Goal: Task Accomplishment & Management: Complete application form

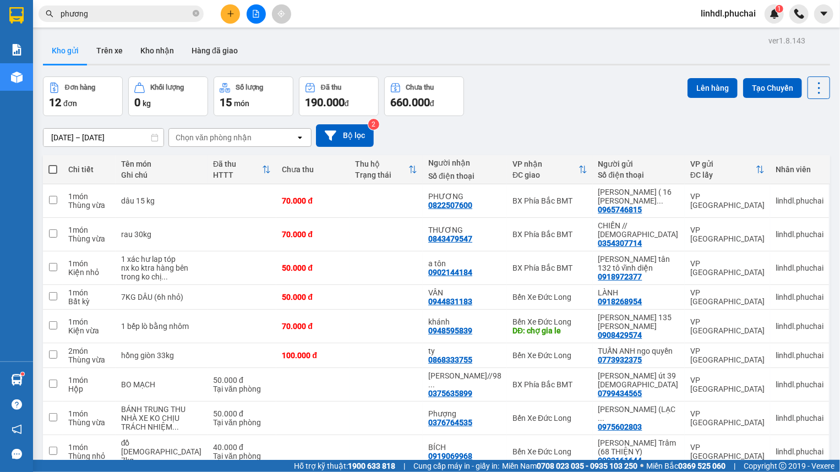
click at [513, 105] on div "Đơn hàng 12 đơn Khối lượng 0 kg Số lượng 15 món Đã thu 190.000 đ Chưa thu 660.0…" at bounding box center [436, 96] width 787 height 40
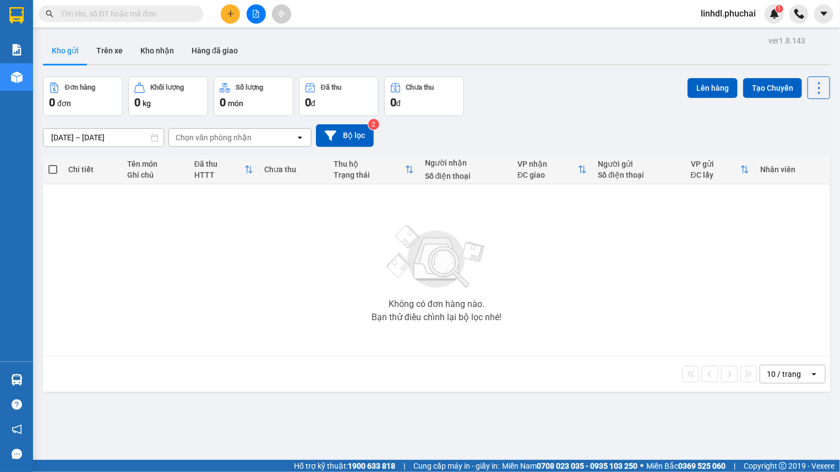
click at [138, 8] on input "text" at bounding box center [126, 14] width 130 height 12
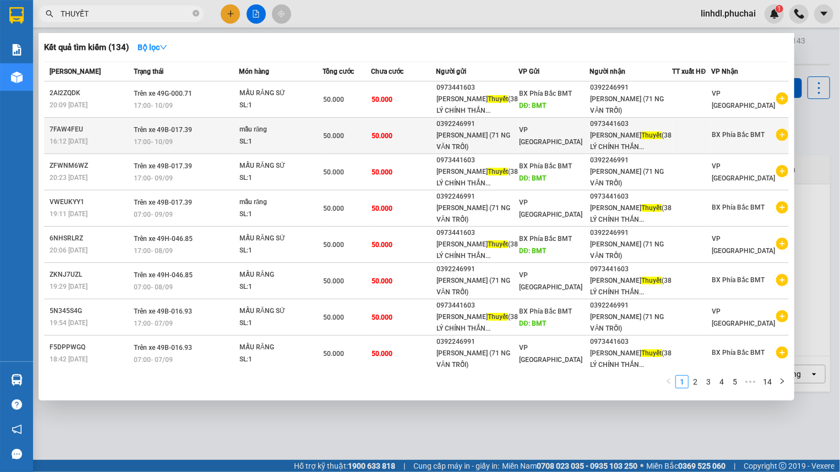
type input "THUYẾT"
click at [386, 138] on span "50.000" at bounding box center [381, 136] width 21 height 8
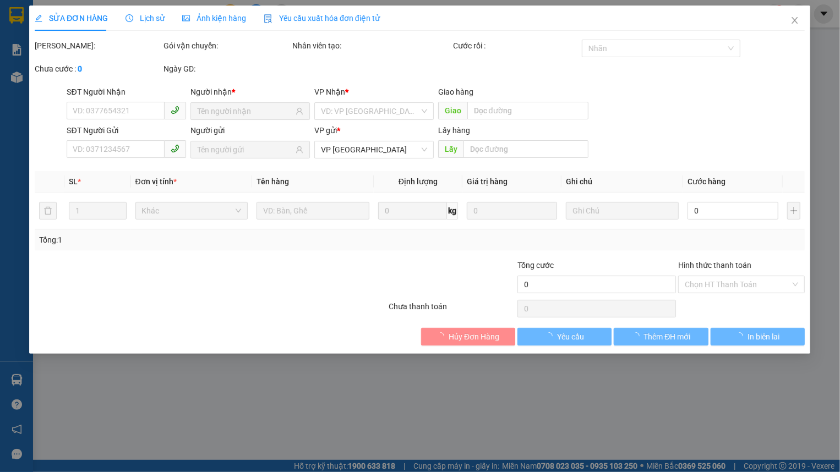
type input "0973441603"
type input "0392246991"
type input "50.000"
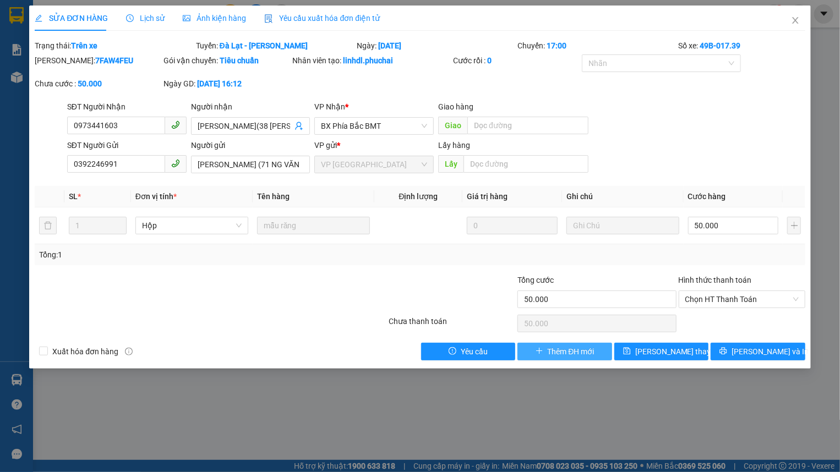
click at [573, 351] on span "Thêm ĐH mới" at bounding box center [571, 352] width 47 height 12
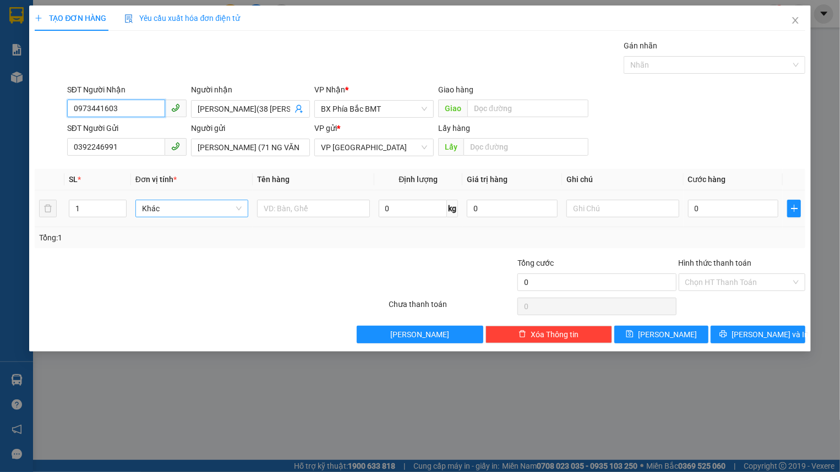
click at [201, 210] on span "Khác" at bounding box center [192, 208] width 100 height 17
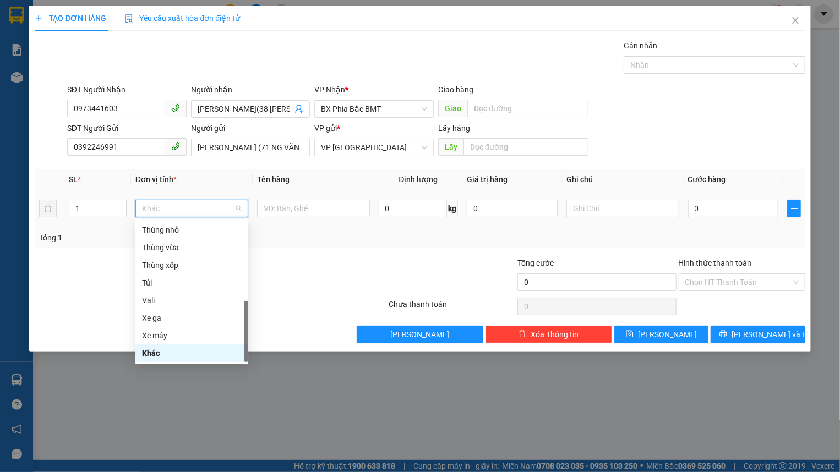
type input "H"
click at [182, 255] on div "Hộp" at bounding box center [191, 248] width 113 height 18
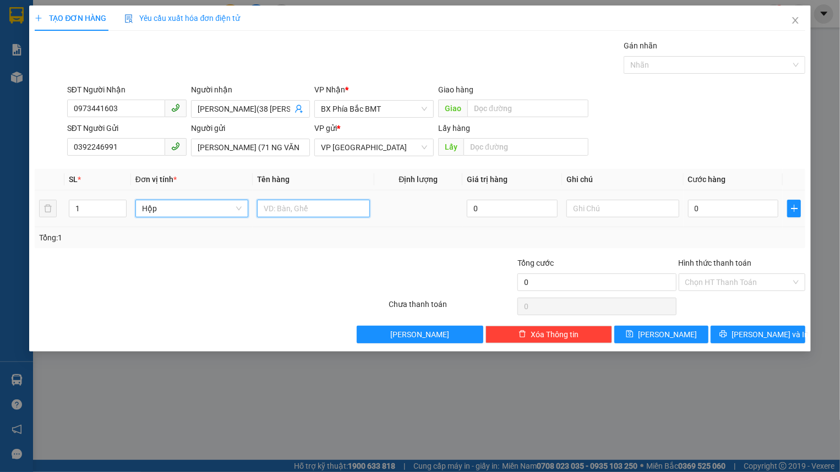
click at [315, 202] on input "text" at bounding box center [313, 209] width 113 height 18
type input "MẪU RĂNG"
click at [733, 214] on input "0" at bounding box center [733, 209] width 91 height 18
click at [729, 210] on input "0" at bounding box center [733, 209] width 91 height 18
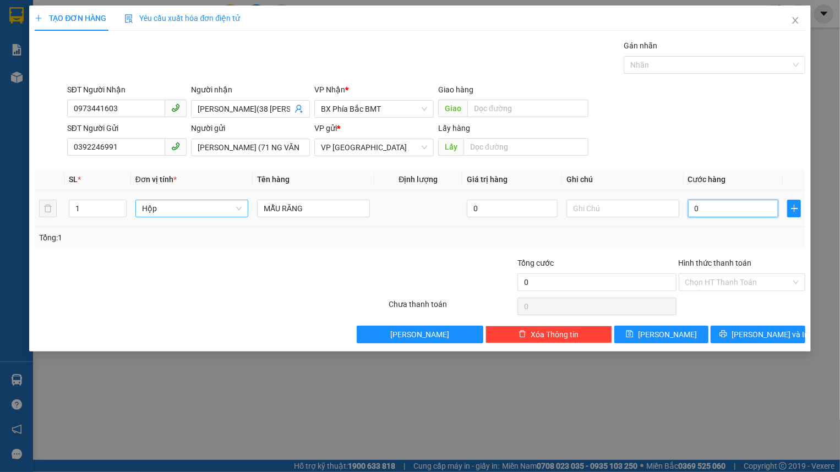
click at [729, 210] on input "0" at bounding box center [733, 209] width 91 height 18
type input "65"
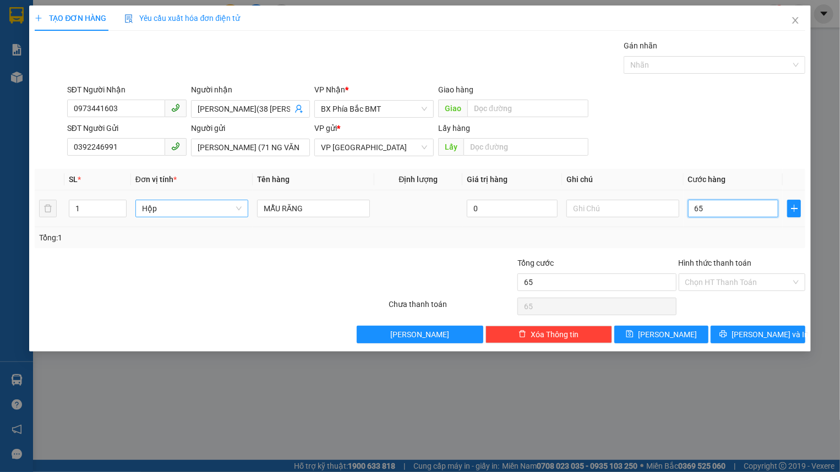
type input "6"
type input "0"
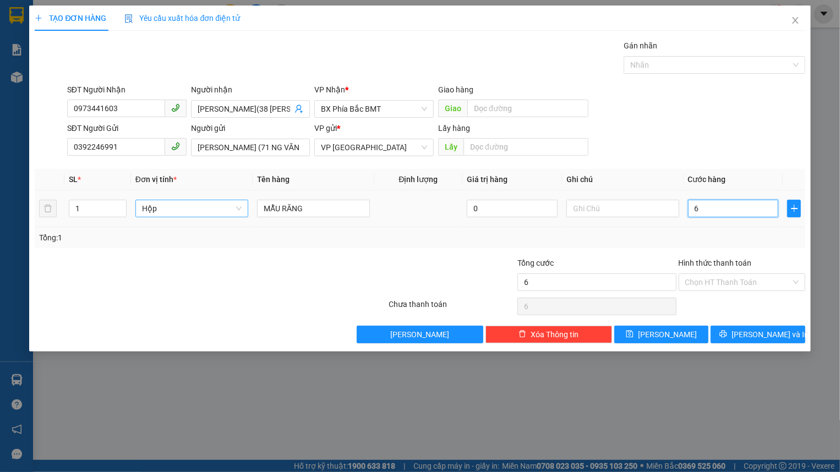
type input "0"
type input "05"
type input "5"
type input "050"
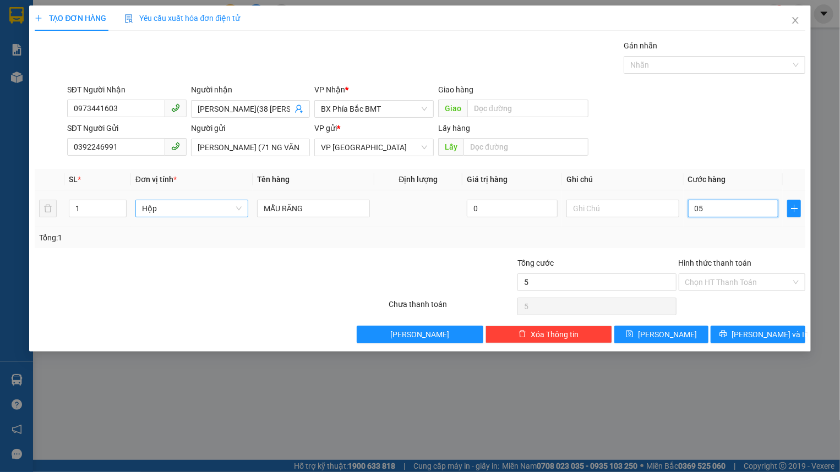
type input "50"
type input "0.500"
type input "500"
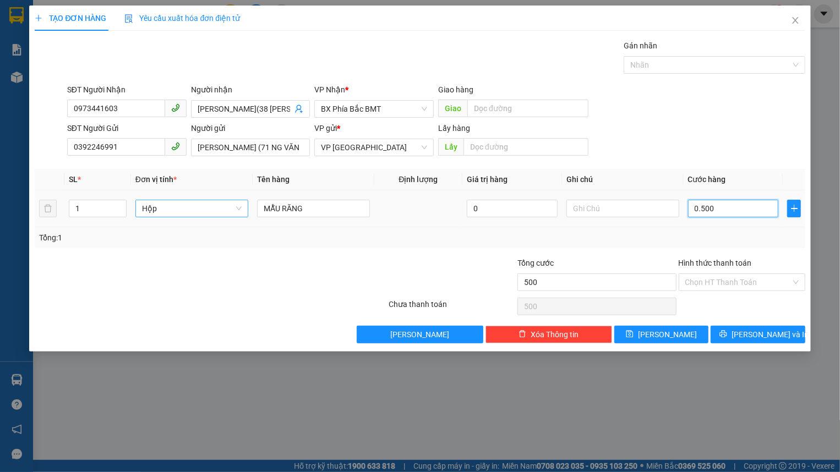
type input "05.000"
type input "5.000"
type input "050.000"
type input "50.000"
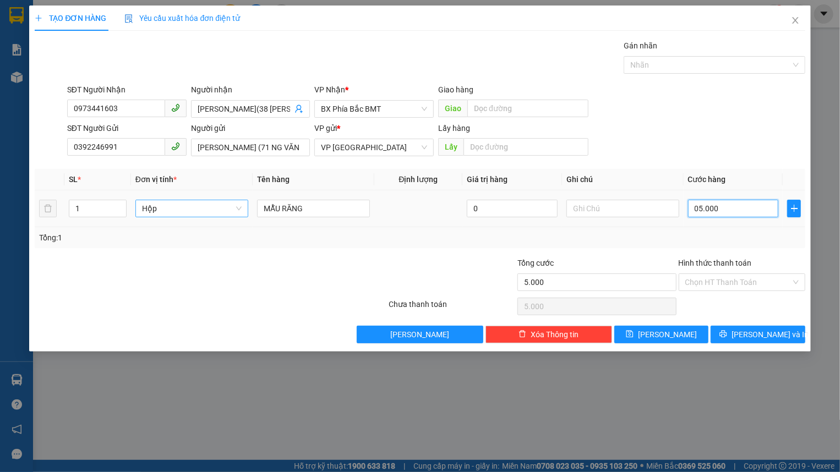
type input "50.000"
click at [753, 339] on span "Lưu và In" at bounding box center [769, 335] width 77 height 12
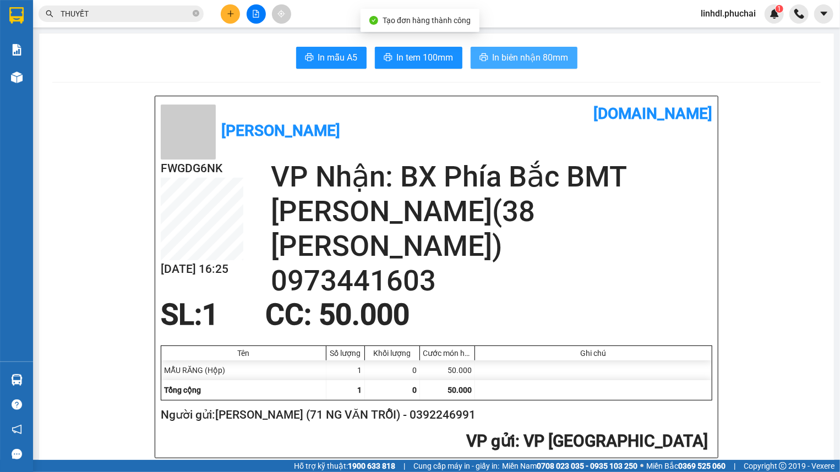
click at [494, 52] on span "In biên nhận 80mm" at bounding box center [531, 58] width 76 height 14
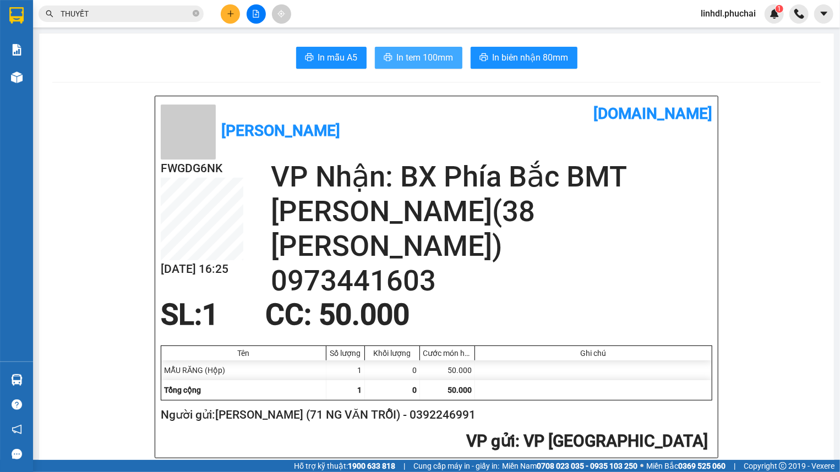
click at [433, 53] on span "In tem 100mm" at bounding box center [425, 58] width 57 height 14
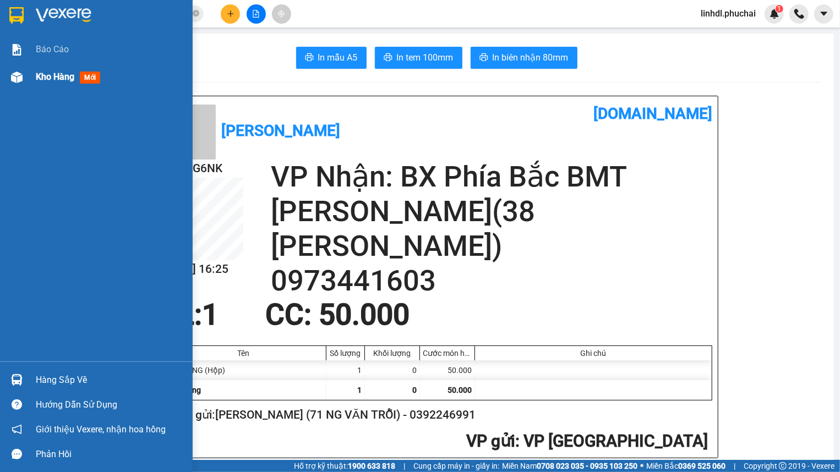
drag, startPoint x: 37, startPoint y: 82, endPoint x: 72, endPoint y: 85, distance: 34.3
click at [39, 82] on span "Kho hàng" at bounding box center [55, 77] width 39 height 10
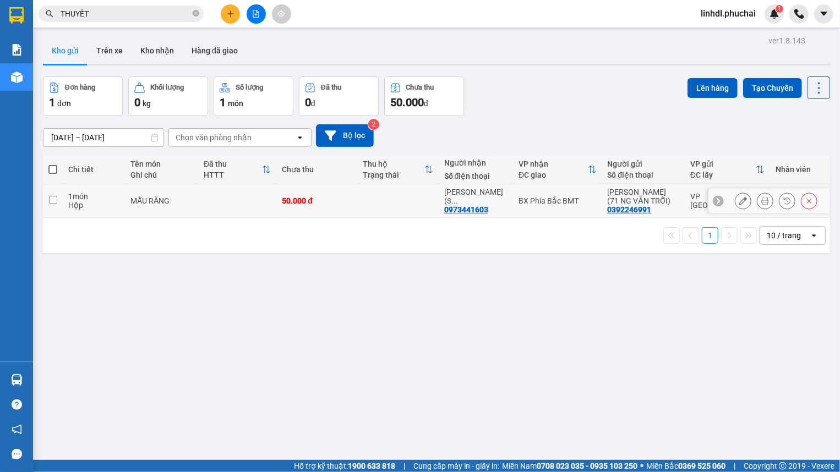
click at [370, 188] on td at bounding box center [398, 201] width 81 height 34
checkbox input "true"
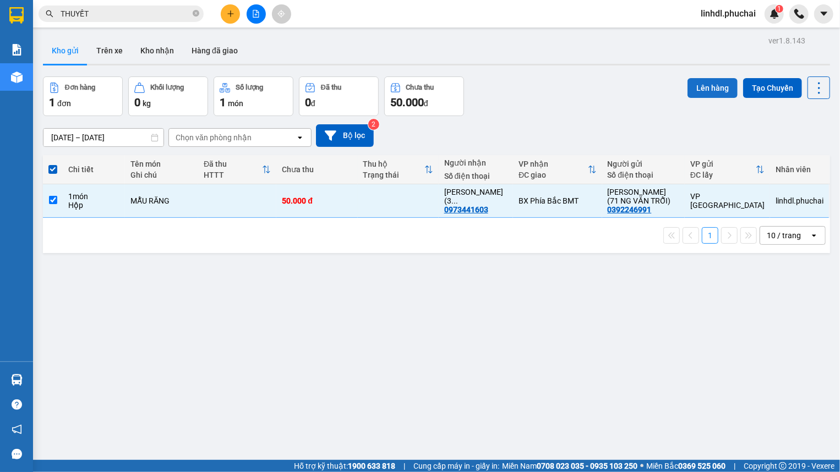
click at [703, 86] on button "Lên hàng" at bounding box center [712, 88] width 50 height 20
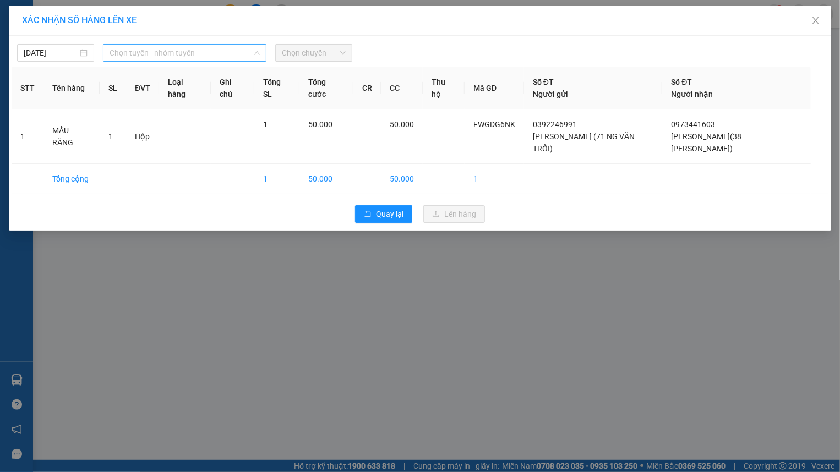
click at [136, 53] on span "Chọn tuyến - nhóm tuyến" at bounding box center [185, 53] width 150 height 17
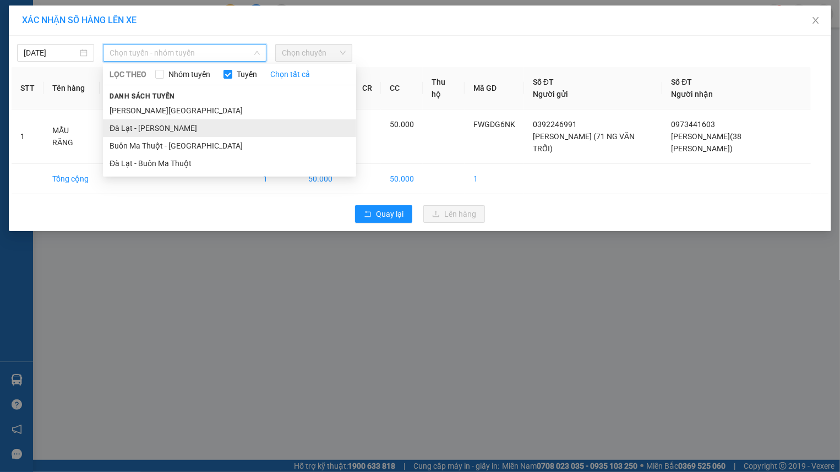
click at [145, 126] on li "Đà Lạt - Gia Lai" at bounding box center [229, 128] width 253 height 18
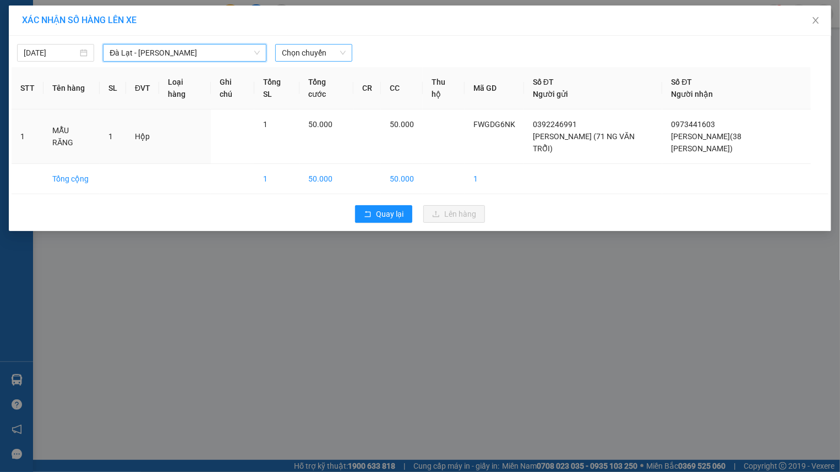
click at [331, 58] on span "Chọn chuyến" at bounding box center [314, 53] width 64 height 17
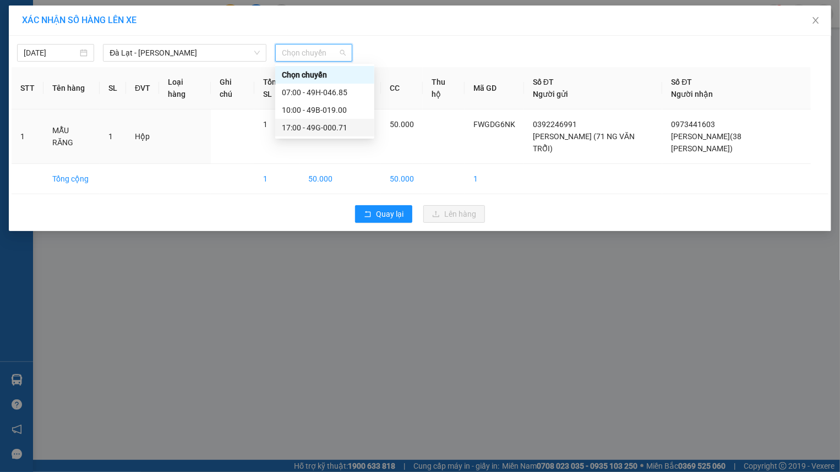
click at [337, 123] on div "17:00 - 49G-000.71" at bounding box center [325, 128] width 86 height 12
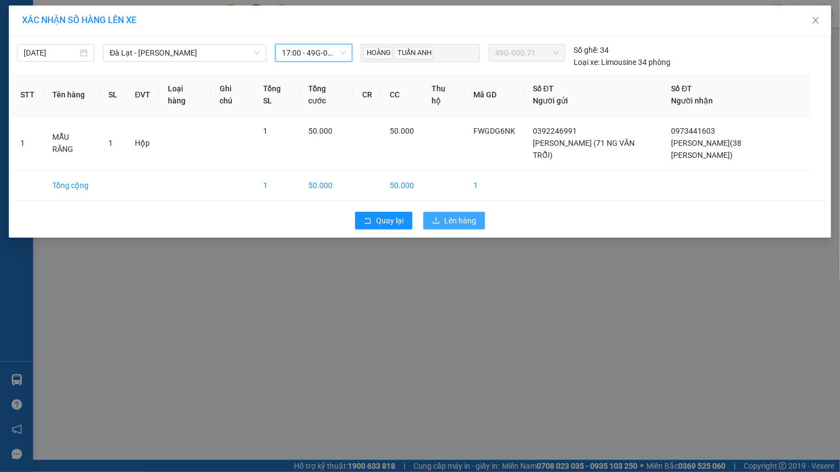
click at [455, 215] on span "Lên hàng" at bounding box center [460, 221] width 32 height 12
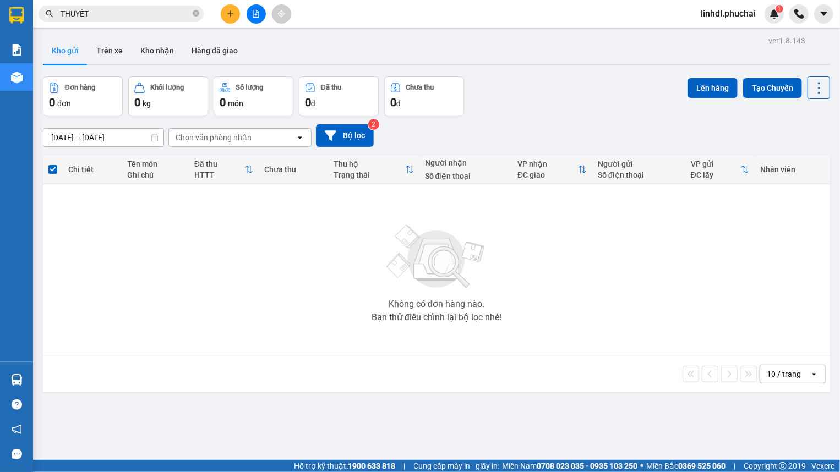
drag, startPoint x: 265, startPoint y: 25, endPoint x: 255, endPoint y: 17, distance: 12.9
click at [264, 23] on div "Kết quả tìm kiếm ( 134 ) Bộ lọc Mã ĐH Trạng thái Món hàng Tổng cước Chưa cước N…" at bounding box center [420, 14] width 840 height 28
click at [255, 17] on icon "file-add" at bounding box center [256, 14] width 6 height 8
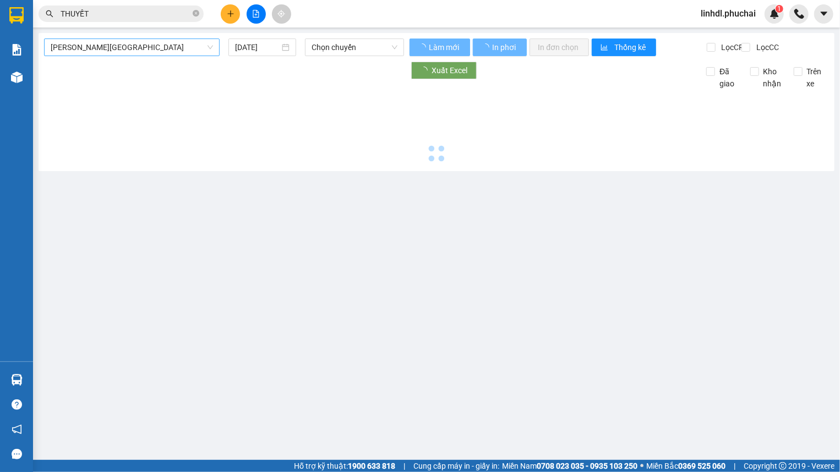
click at [153, 48] on span "Gia Lai - Đà Lạt" at bounding box center [132, 47] width 162 height 17
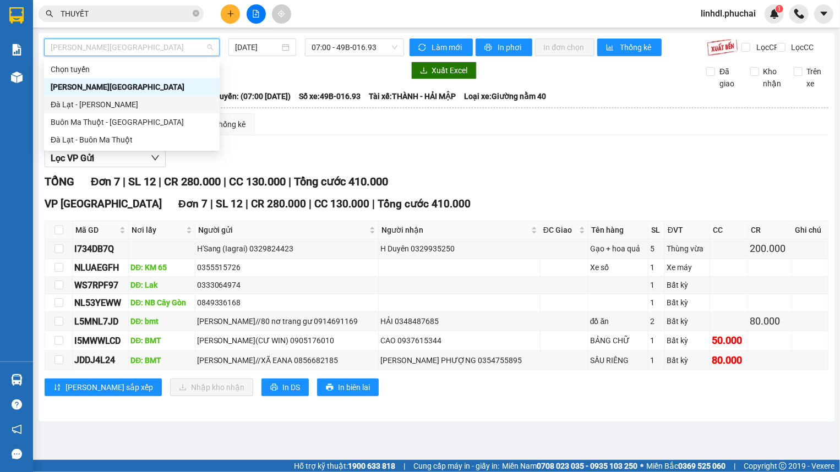
click at [59, 101] on div "Đà Lạt - Gia Lai" at bounding box center [132, 105] width 162 height 12
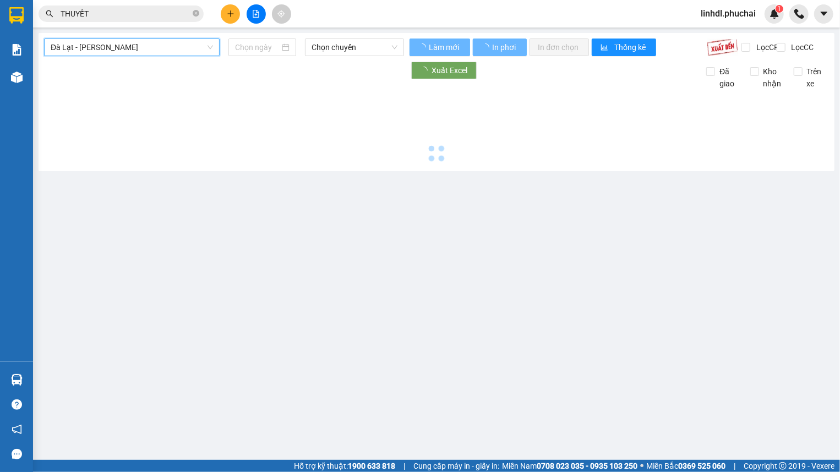
type input "11/09/2025"
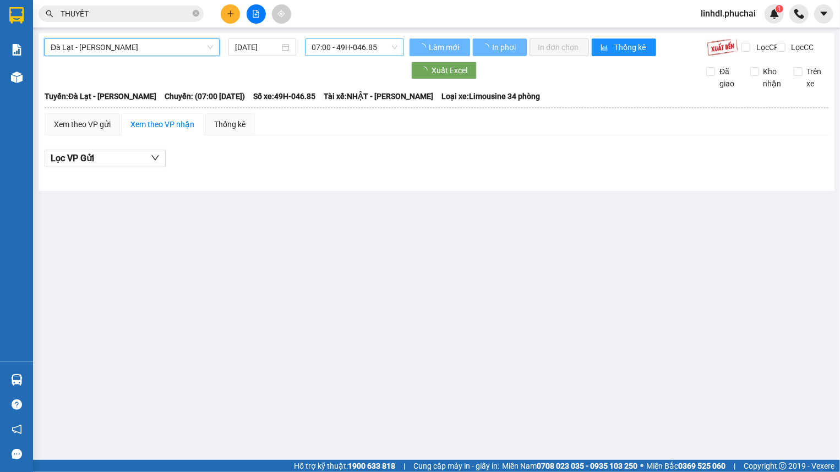
click at [337, 48] on span "07:00 - 49H-046.85" at bounding box center [353, 47] width 85 height 17
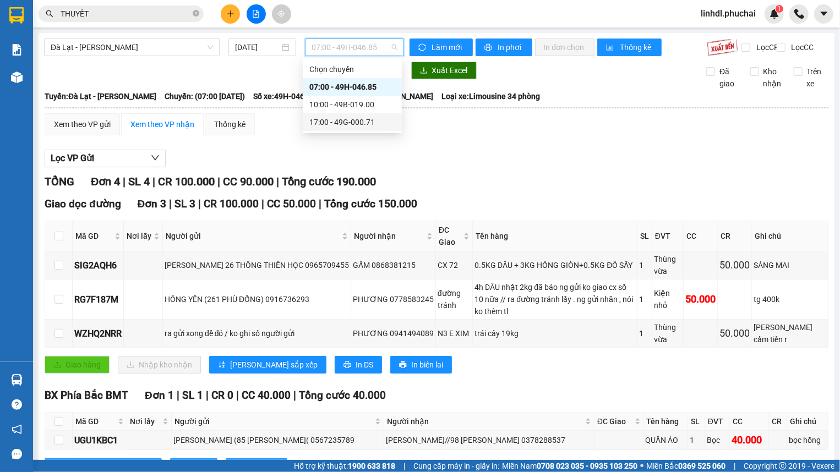
click at [347, 121] on div "17:00 - 49G-000.71" at bounding box center [352, 122] width 86 height 12
